Goal: Navigation & Orientation: Find specific page/section

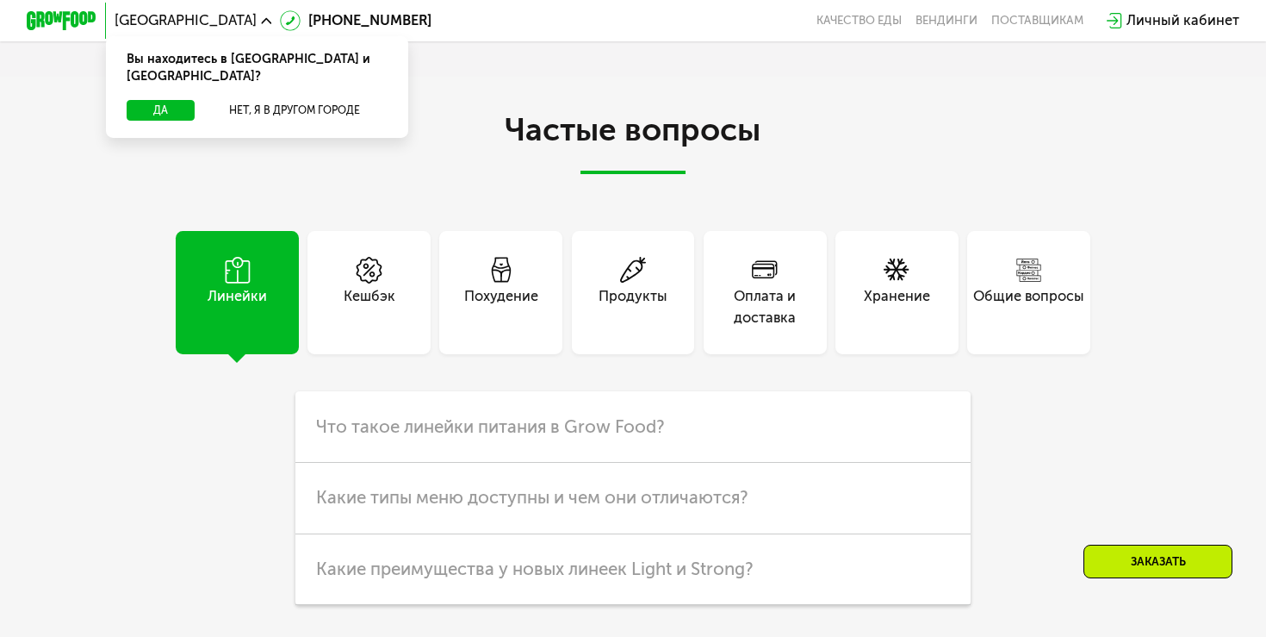
scroll to position [4168, 0]
click at [389, 298] on div "Кешбэк" at bounding box center [370, 308] width 52 height 42
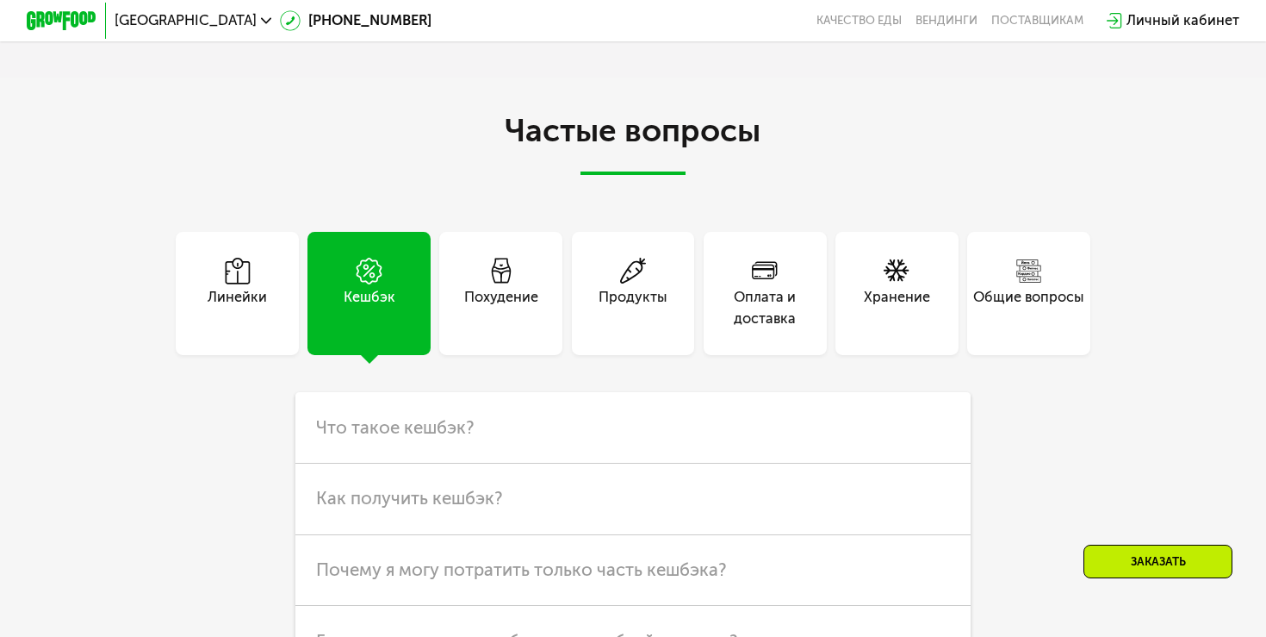
click at [545, 270] on div "Похудение" at bounding box center [500, 293] width 123 height 123
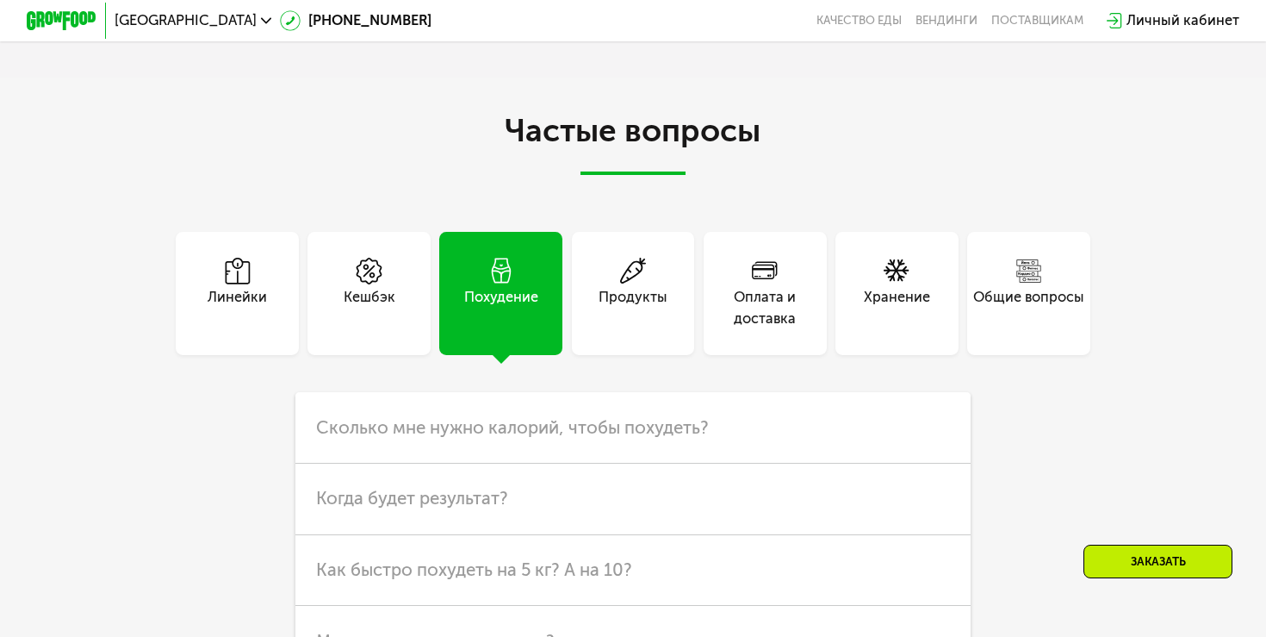
click at [681, 262] on div "Продукты" at bounding box center [633, 293] width 123 height 123
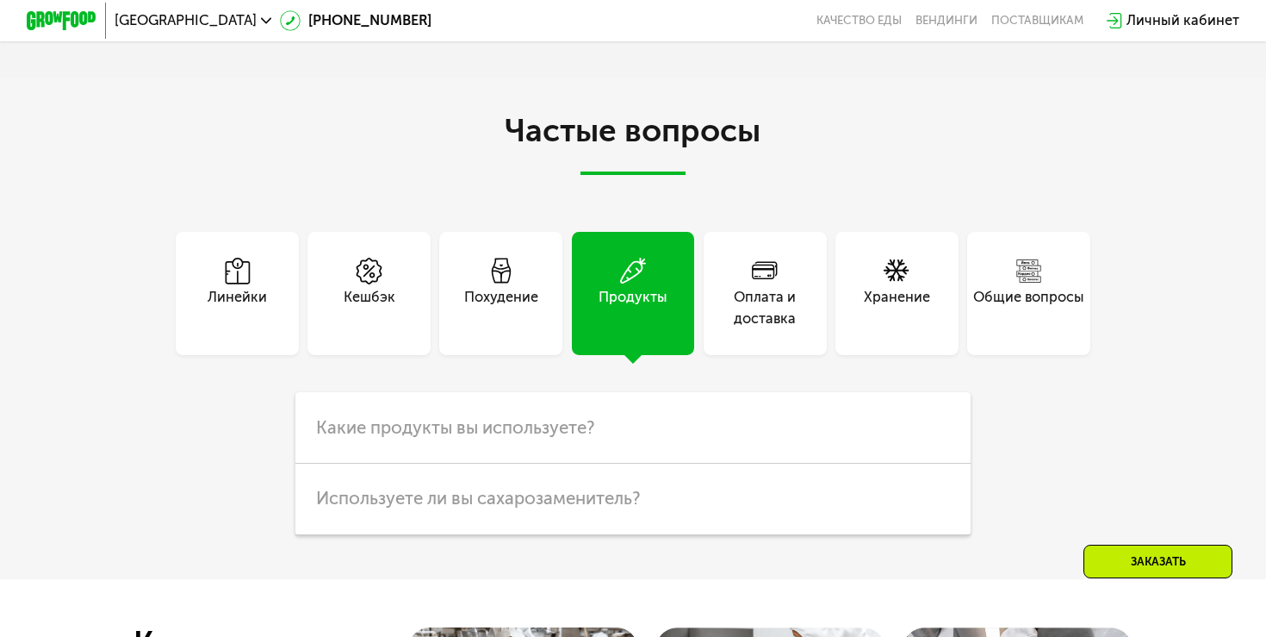
click at [771, 287] on div "Оплата и доставка" at bounding box center [765, 308] width 123 height 42
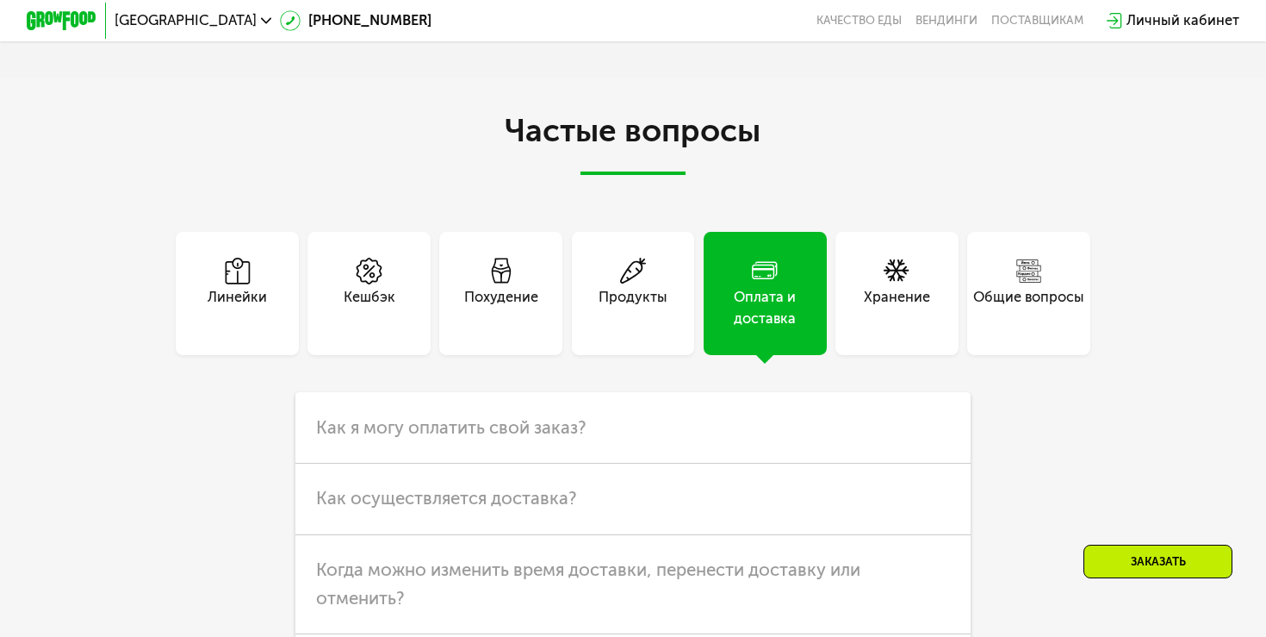
click at [884, 259] on span at bounding box center [897, 272] width 27 height 29
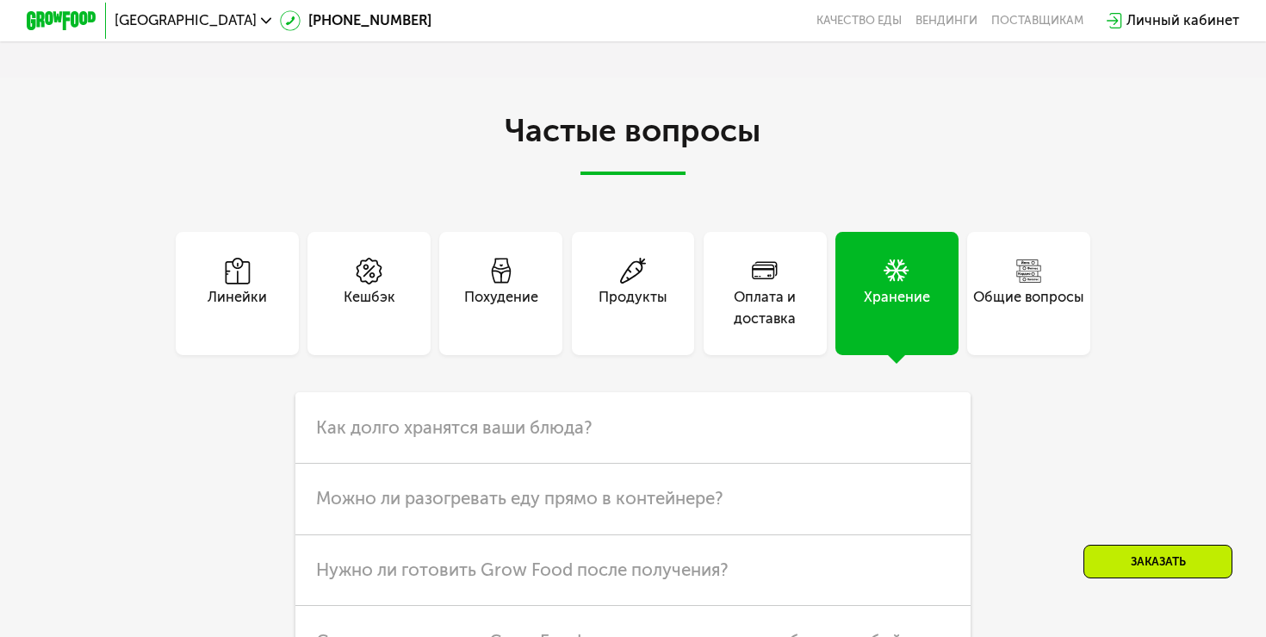
click at [988, 287] on div "Общие вопросы" at bounding box center [1028, 308] width 111 height 42
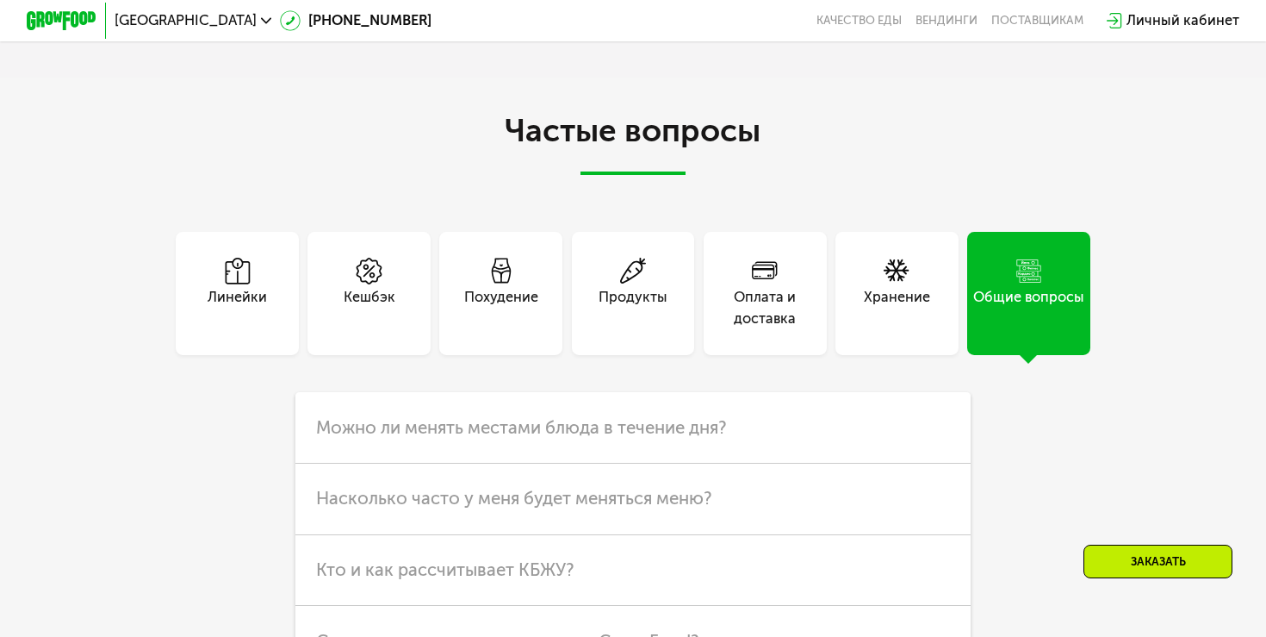
click at [774, 287] on div "Оплата и доставка" at bounding box center [765, 308] width 123 height 42
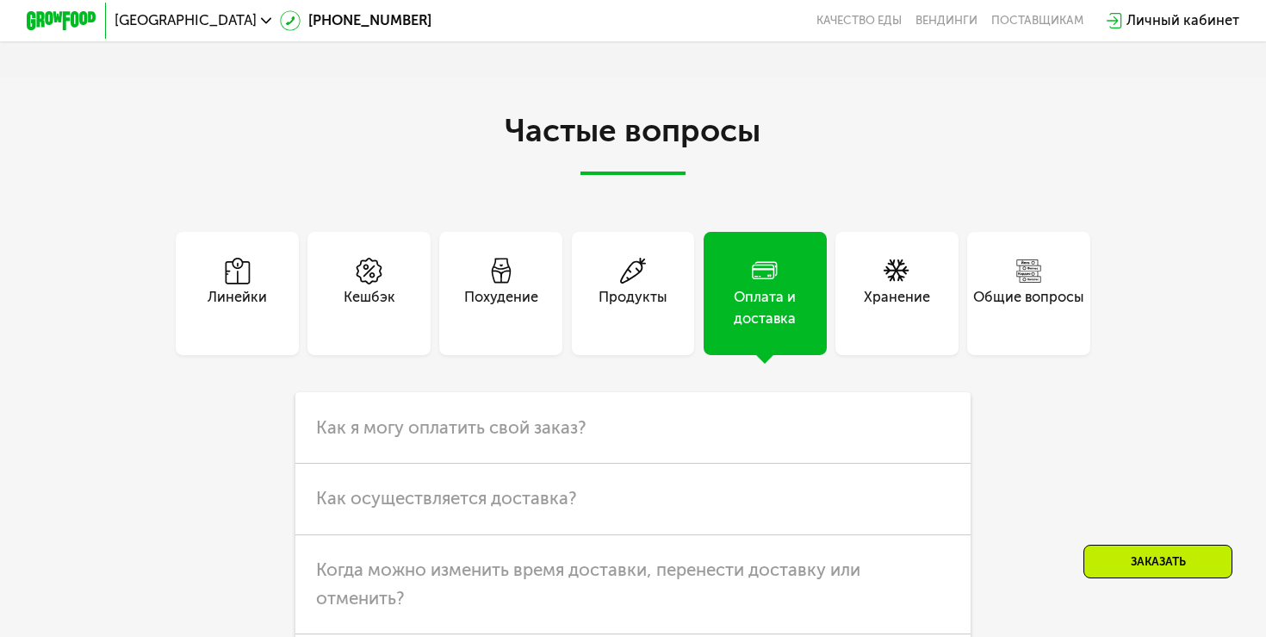
click at [831, 259] on div "Оплата и доставка" at bounding box center [897, 293] width 132 height 123
click at [635, 258] on icon at bounding box center [633, 271] width 27 height 27
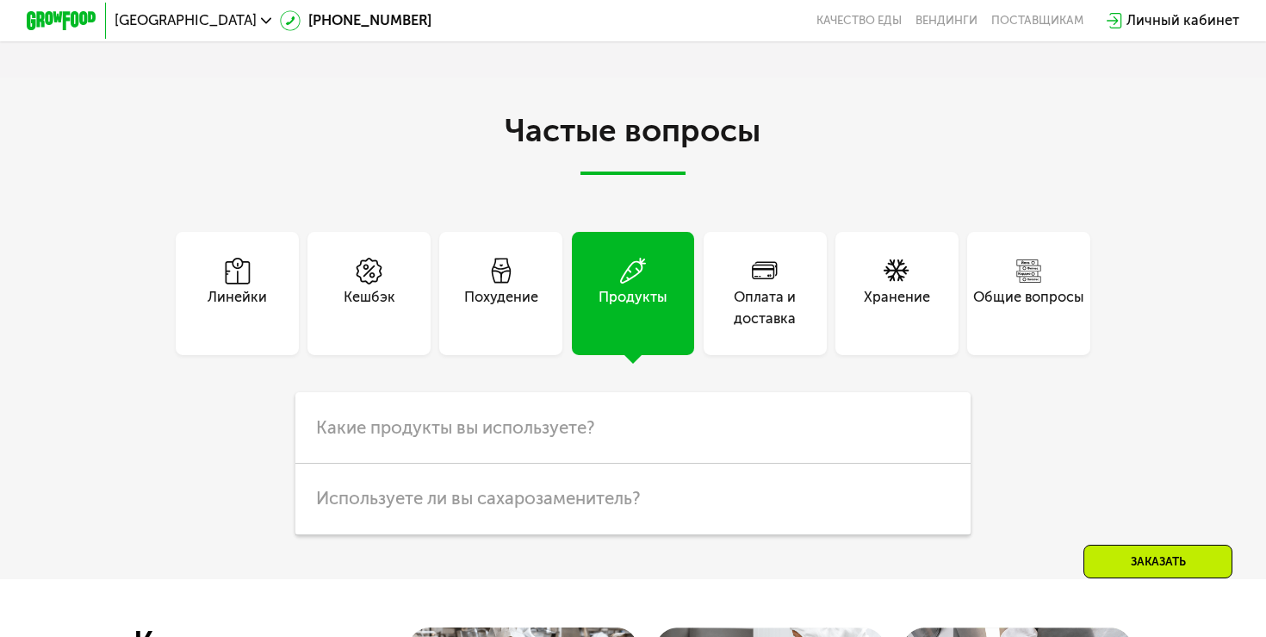
click at [499, 261] on div "Похудение" at bounding box center [500, 293] width 123 height 123
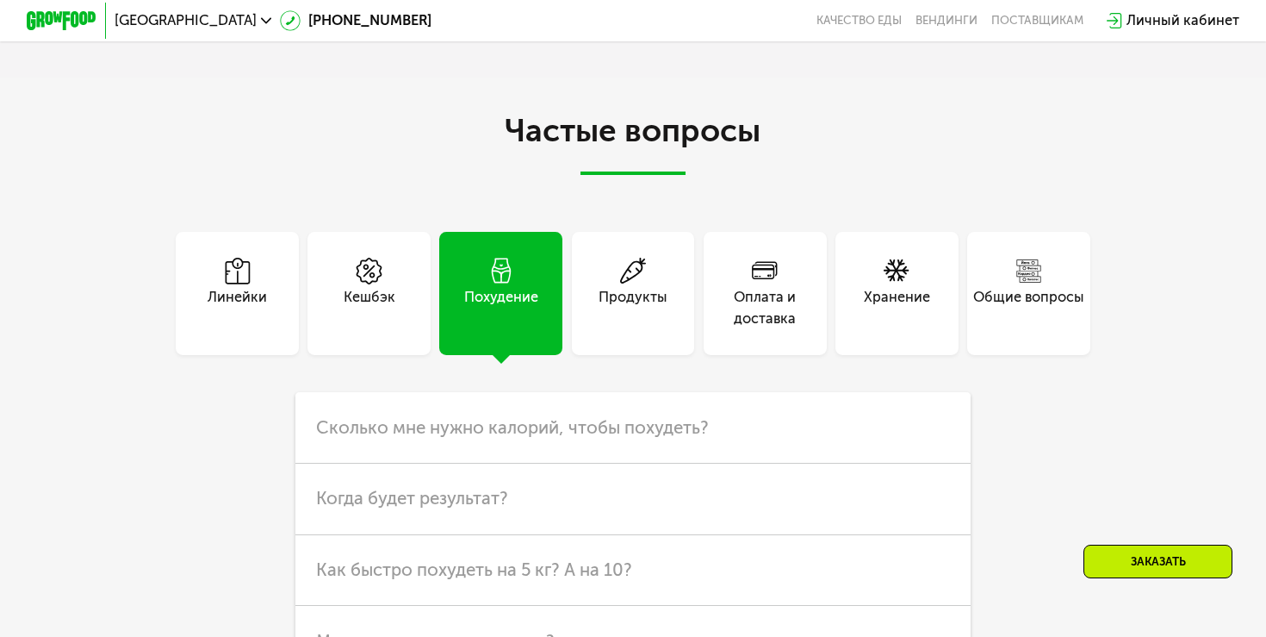
click at [346, 287] on div "Кешбэк" at bounding box center [370, 308] width 52 height 42
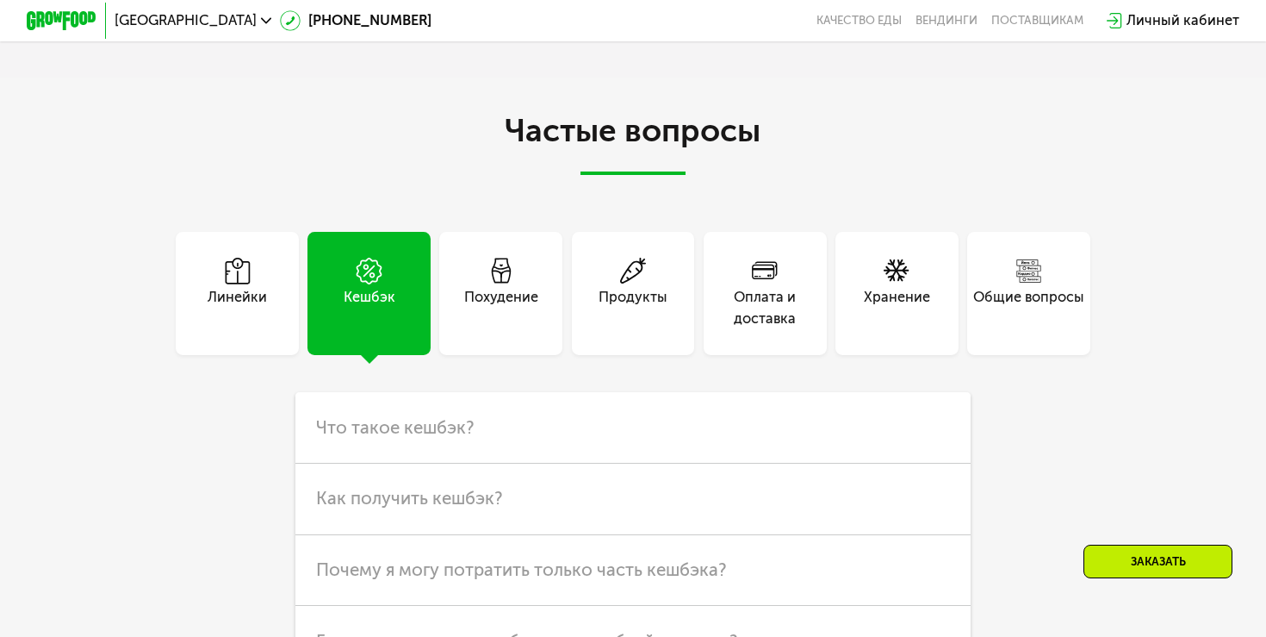
click at [255, 287] on div "Линейки" at bounding box center [237, 308] width 59 height 42
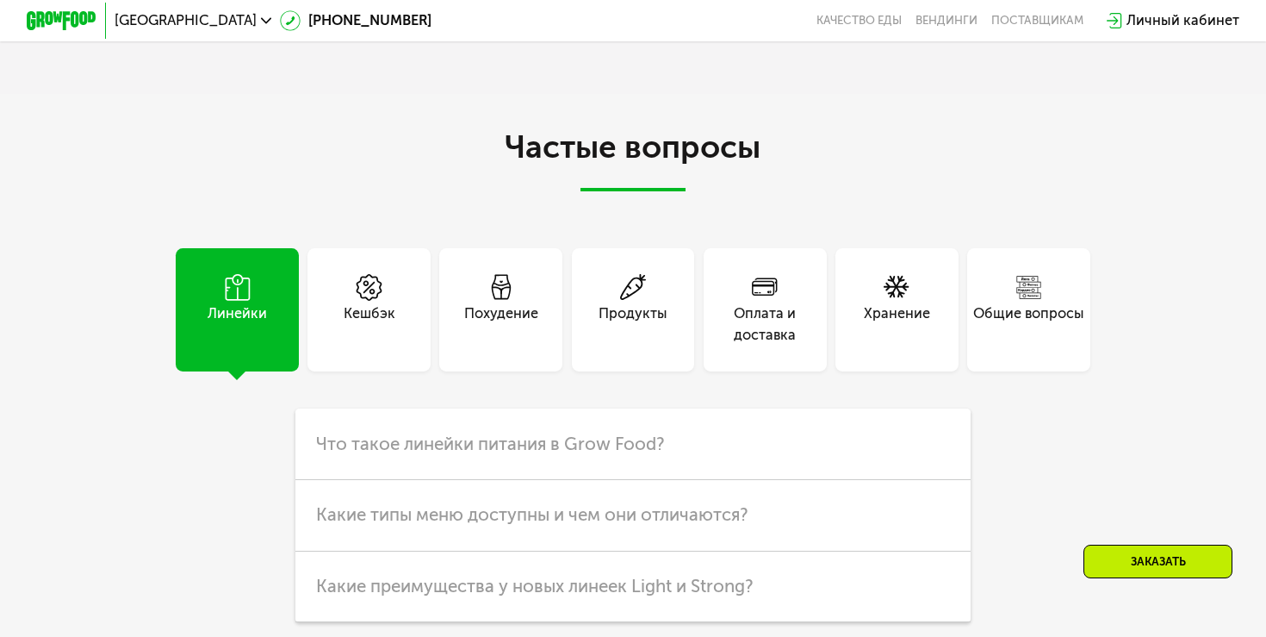
scroll to position [4180, 0]
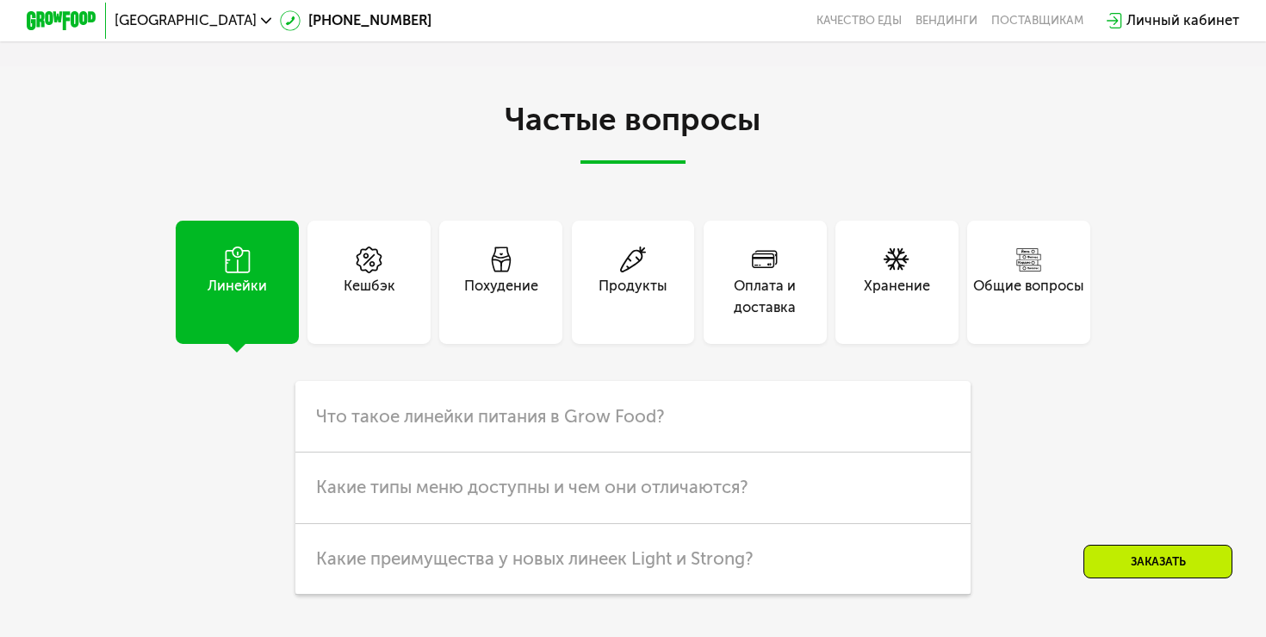
click at [368, 246] on icon at bounding box center [369, 259] width 27 height 27
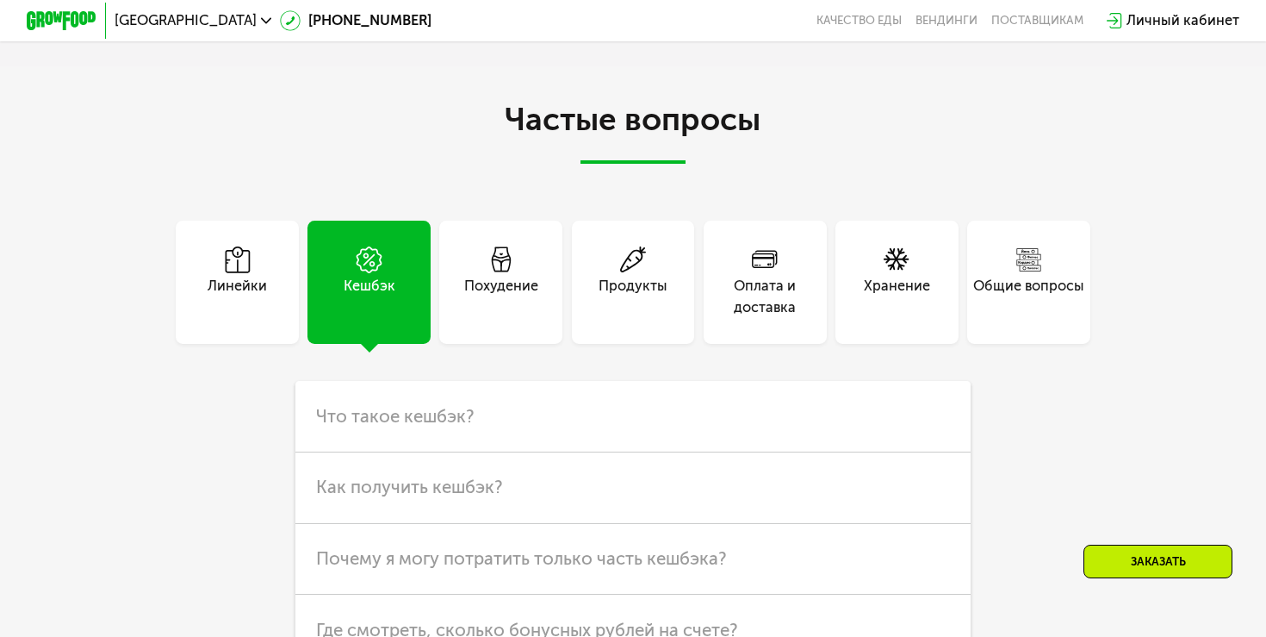
click at [519, 239] on div "Похудение" at bounding box center [500, 282] width 123 height 123
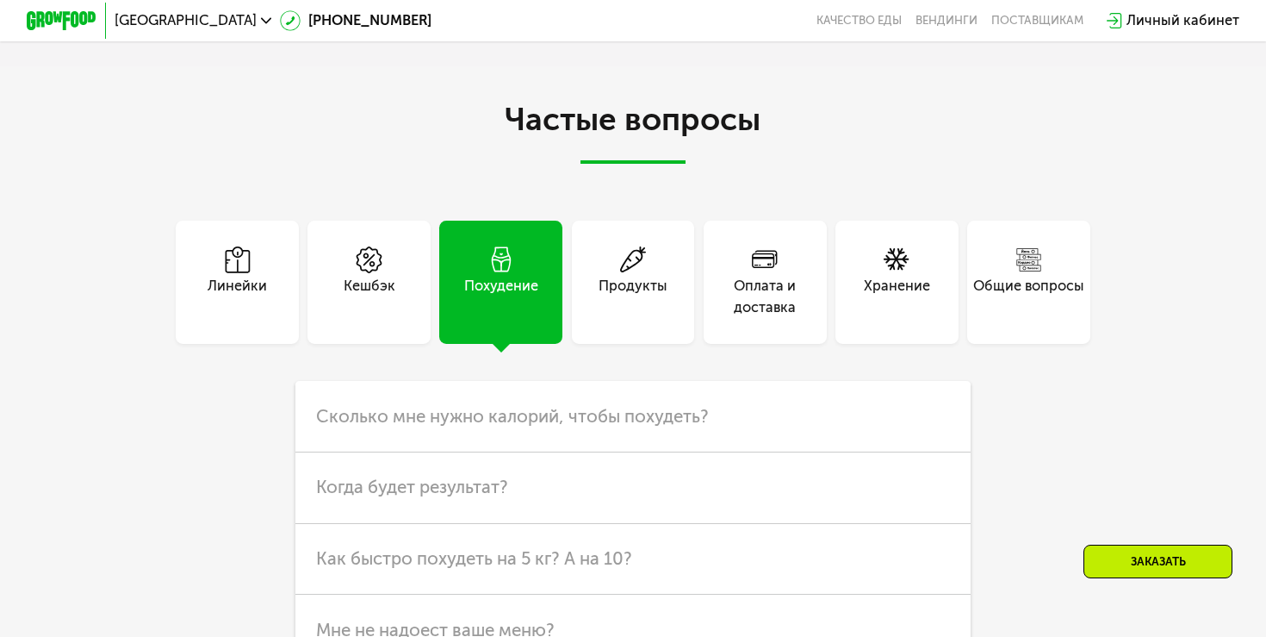
click at [638, 246] on icon at bounding box center [633, 259] width 27 height 27
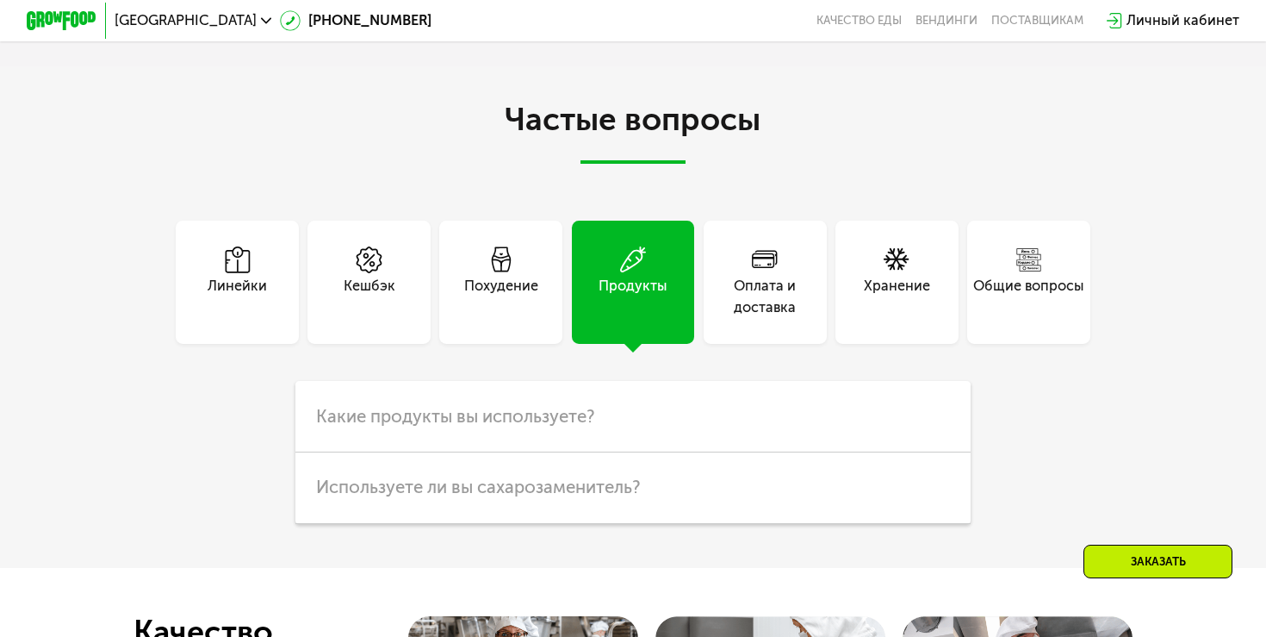
click at [811, 276] on div "Оплата и доставка" at bounding box center [765, 297] width 123 height 42
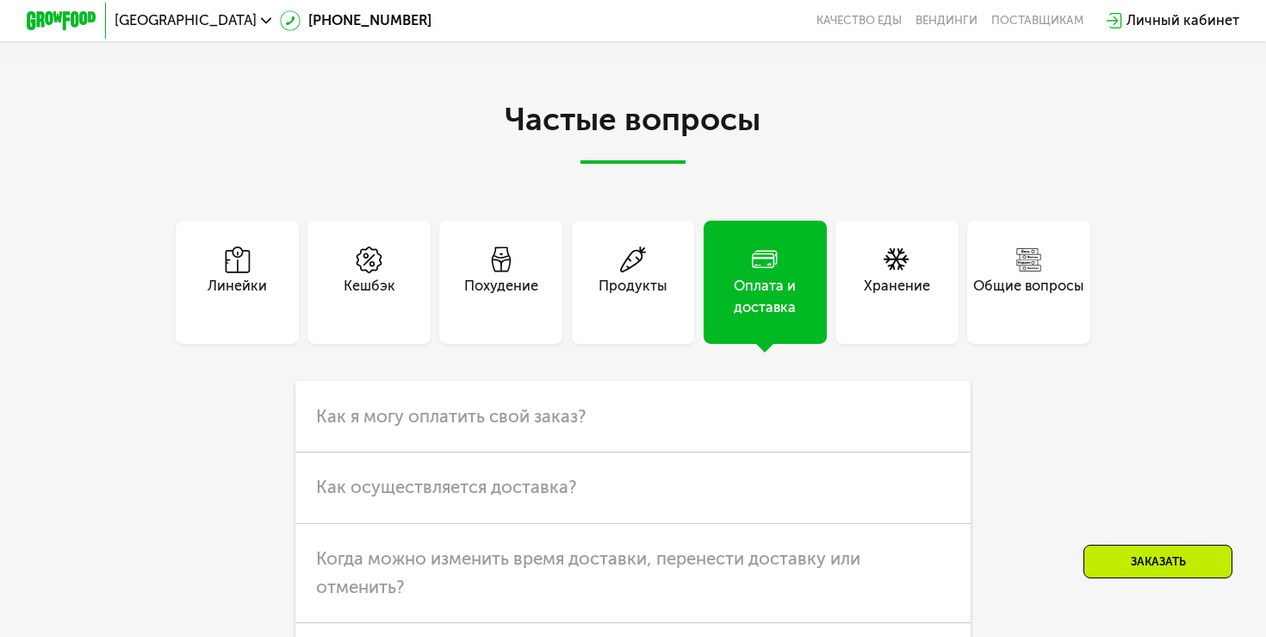
click at [910, 276] on div "Хранение" at bounding box center [897, 297] width 66 height 42
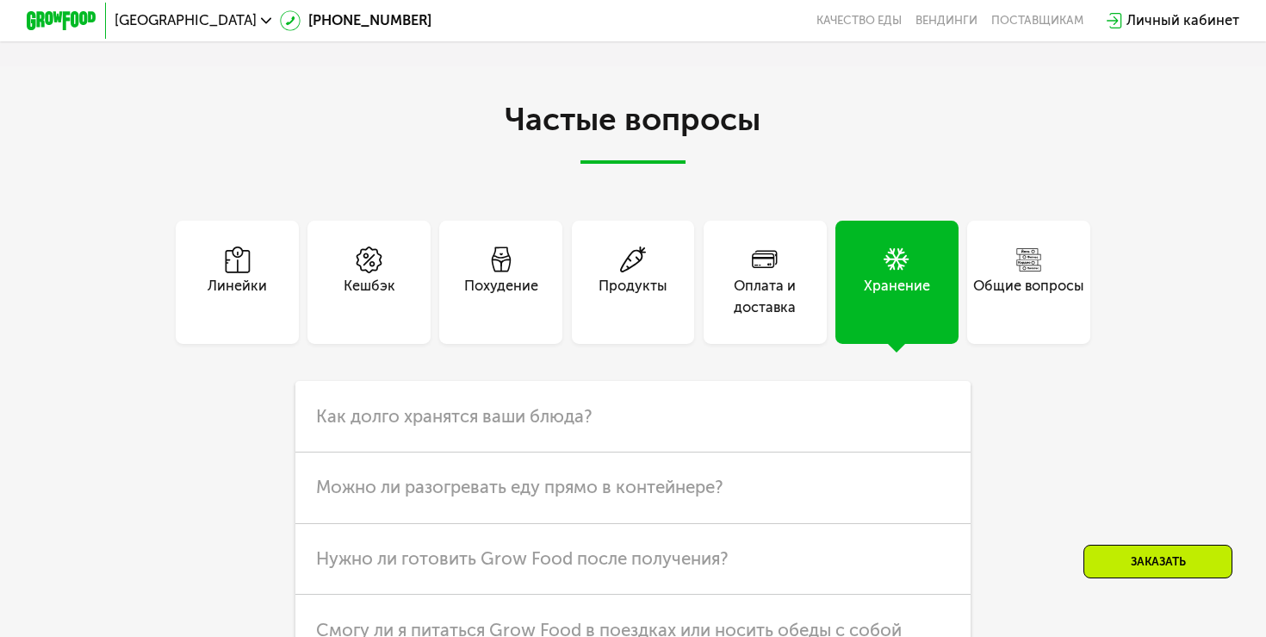
click at [720, 276] on div "Оплата и доставка" at bounding box center [765, 297] width 123 height 42
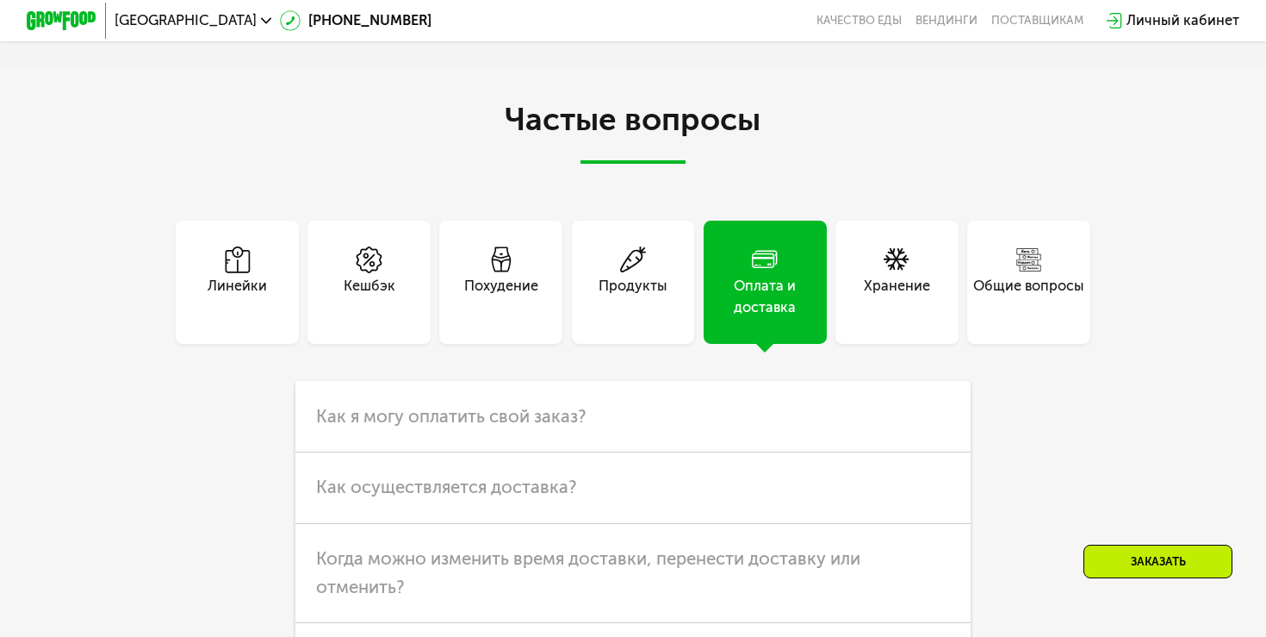
click at [635, 276] on div "Продукты" at bounding box center [633, 297] width 69 height 42
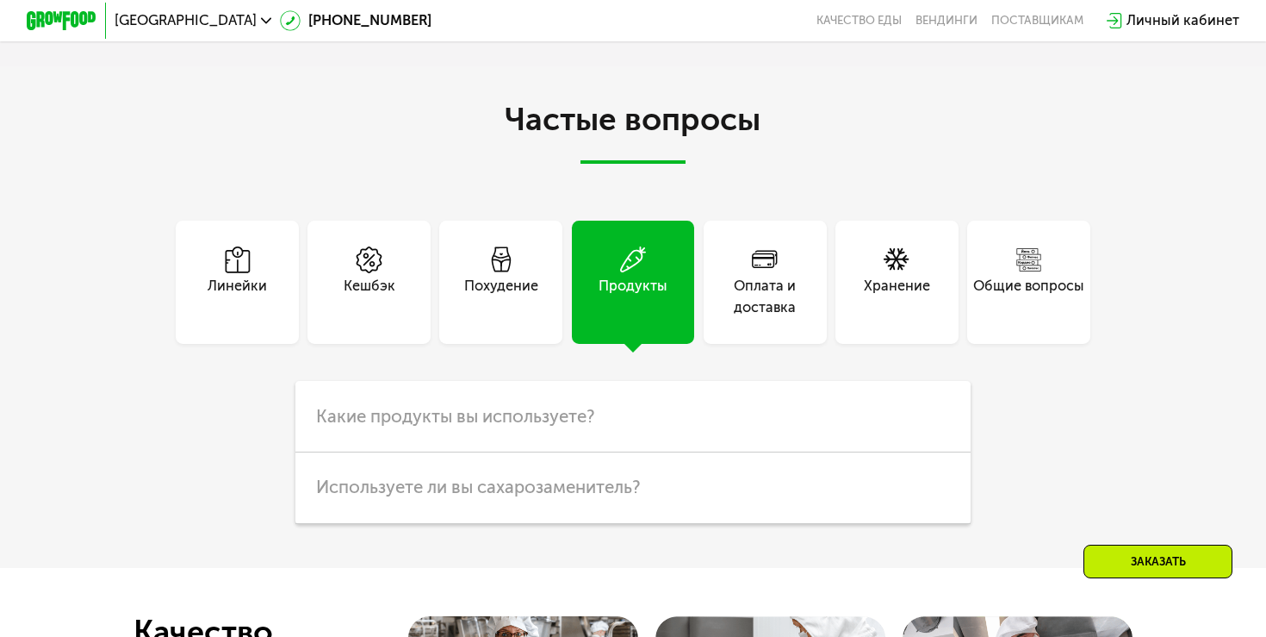
click at [497, 276] on div "Похудение" at bounding box center [501, 297] width 74 height 42
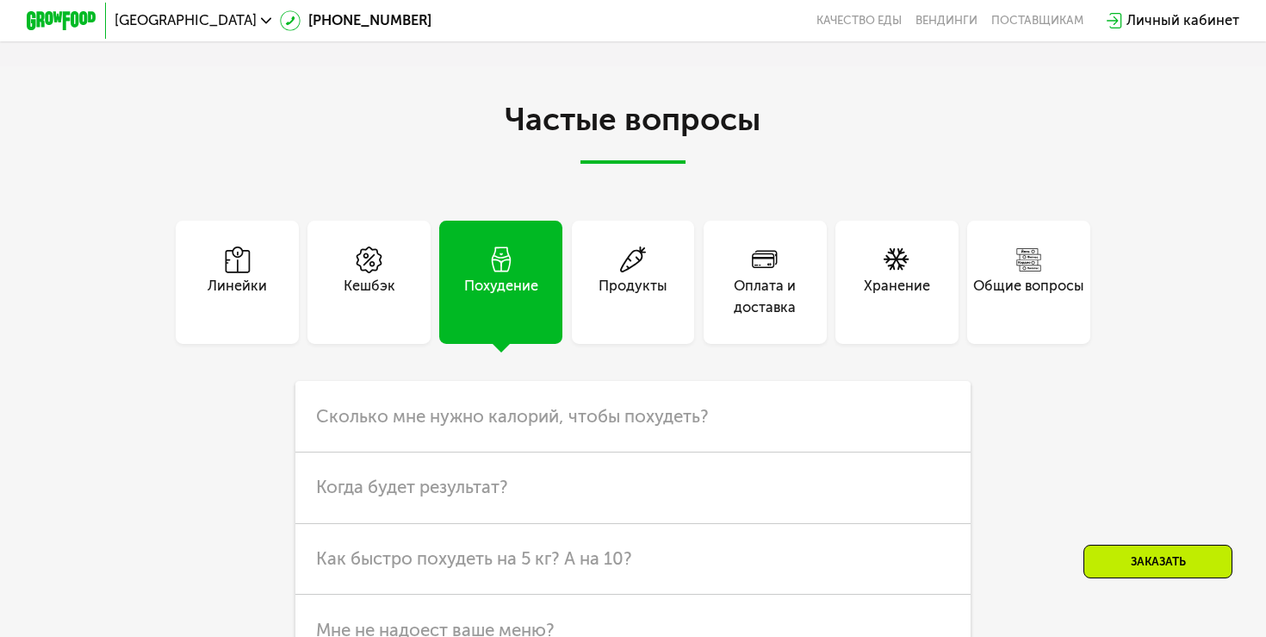
click at [362, 246] on icon at bounding box center [369, 259] width 27 height 27
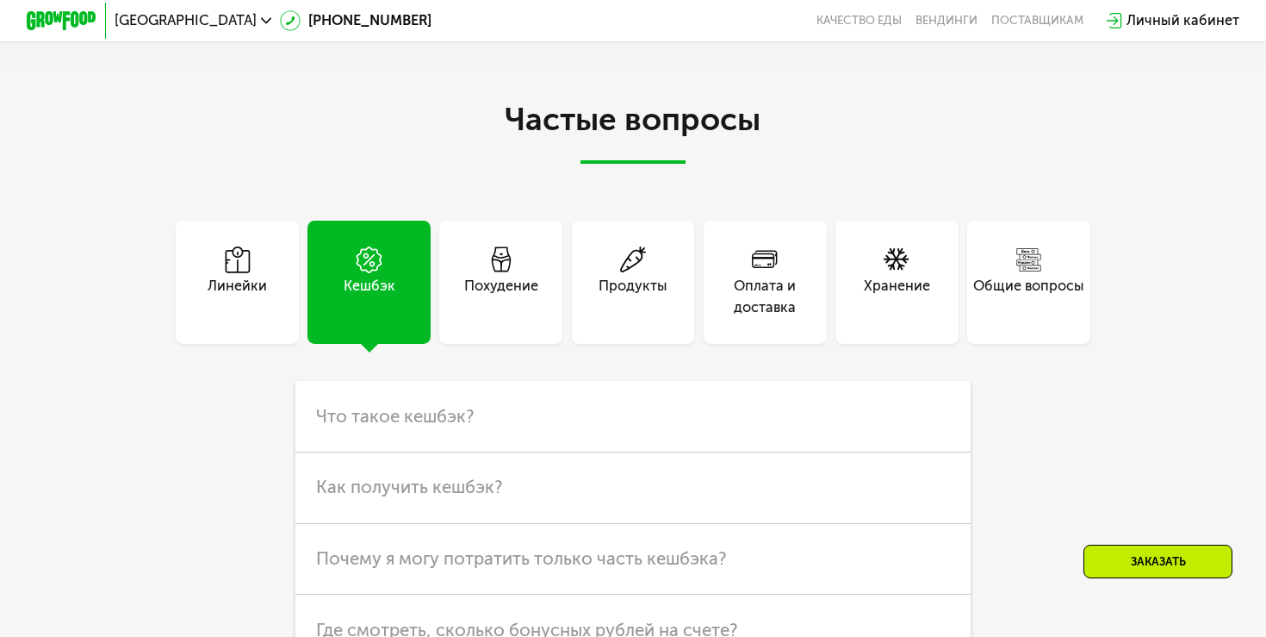
click at [252, 276] on div "Линейки" at bounding box center [237, 297] width 59 height 42
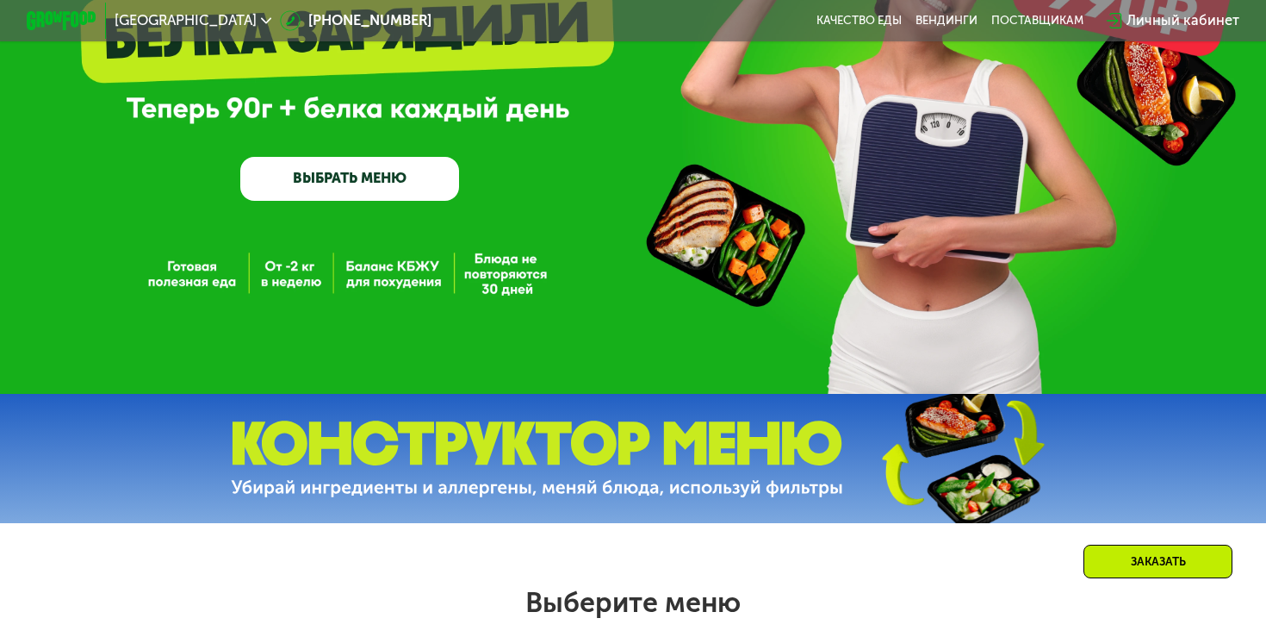
scroll to position [0, 0]
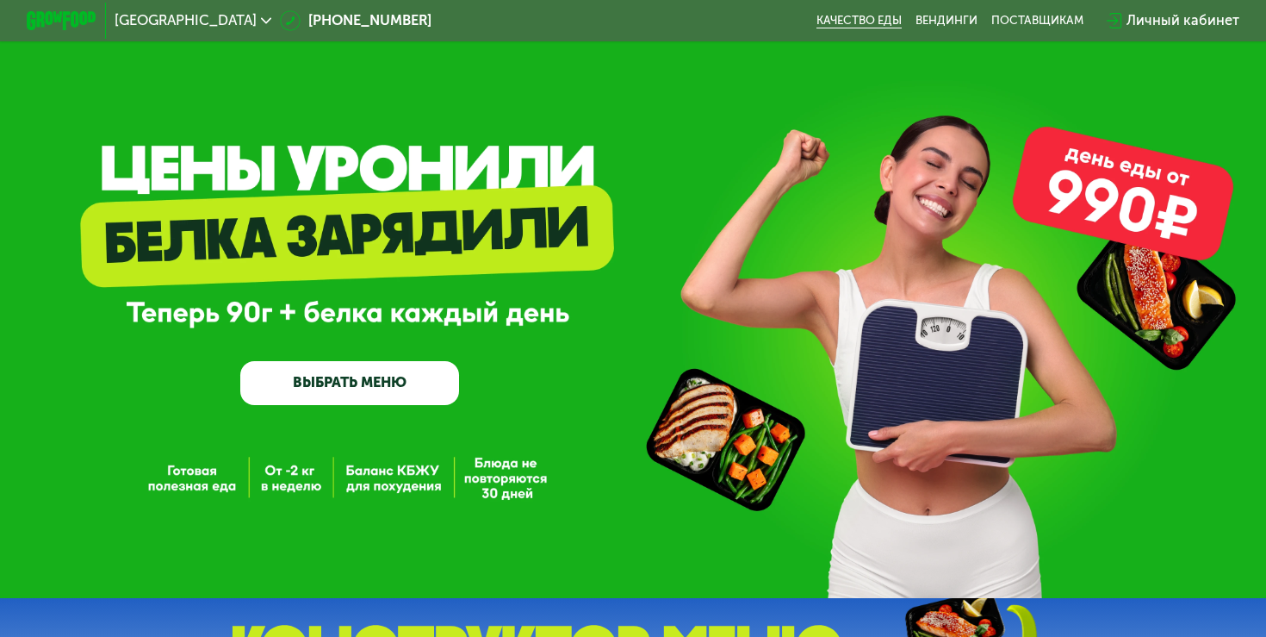
click at [874, 22] on link "Качество еды" at bounding box center [859, 21] width 85 height 14
